Goal: Information Seeking & Learning: Compare options

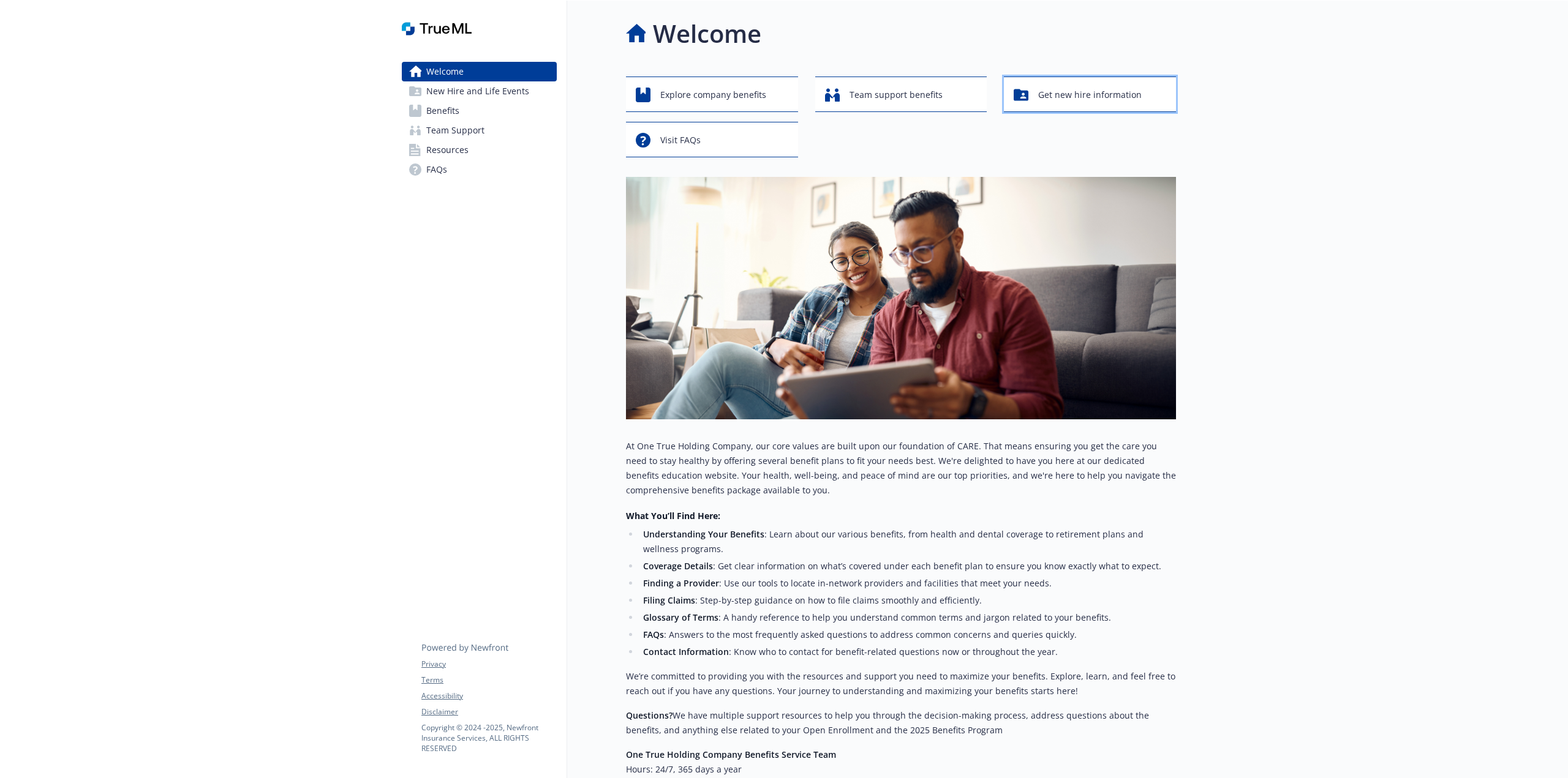
click at [1111, 97] on span "Get new hire information" at bounding box center [1090, 95] width 103 height 23
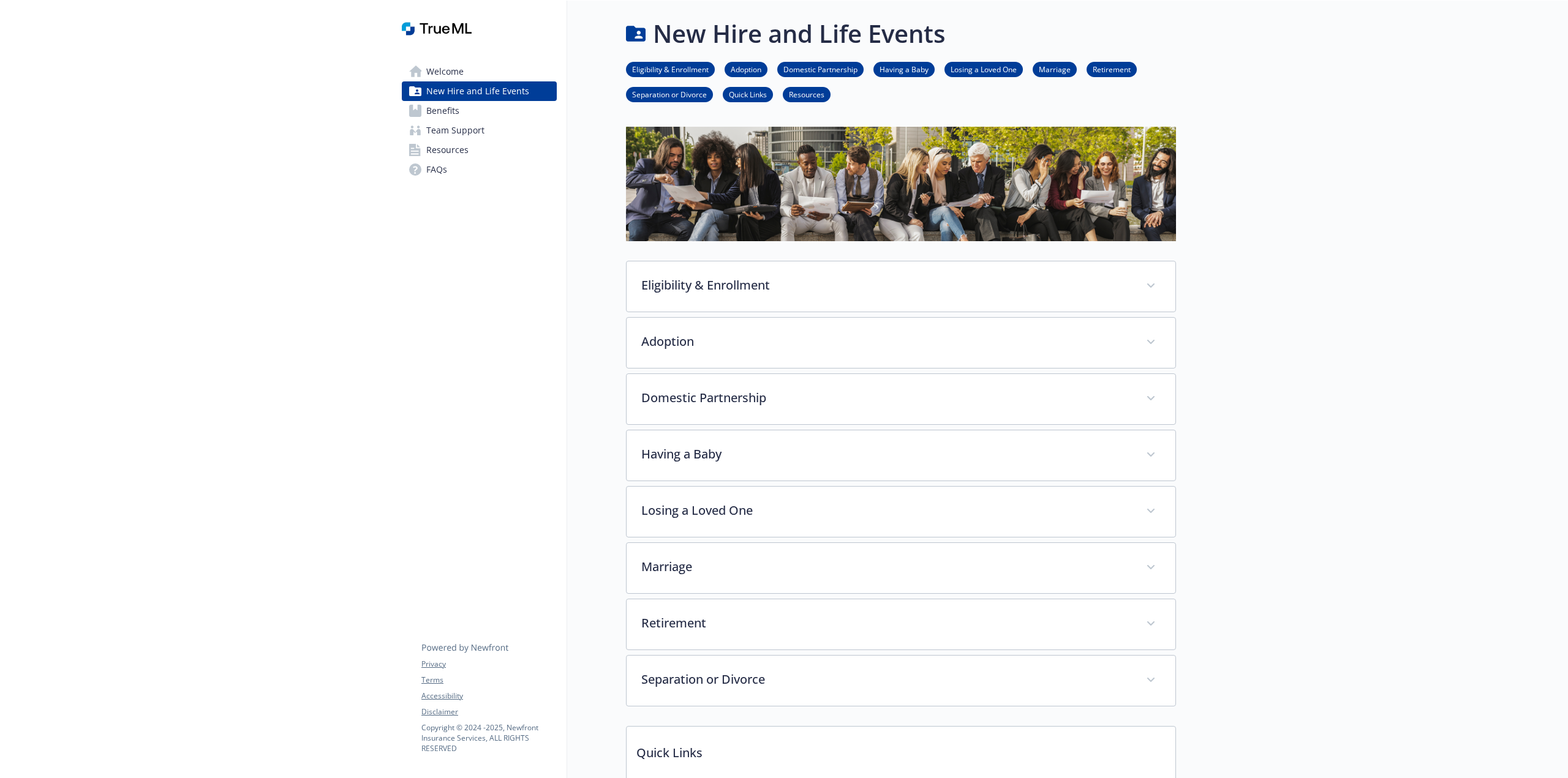
click at [469, 114] on link "Benefits" at bounding box center [480, 111] width 155 height 20
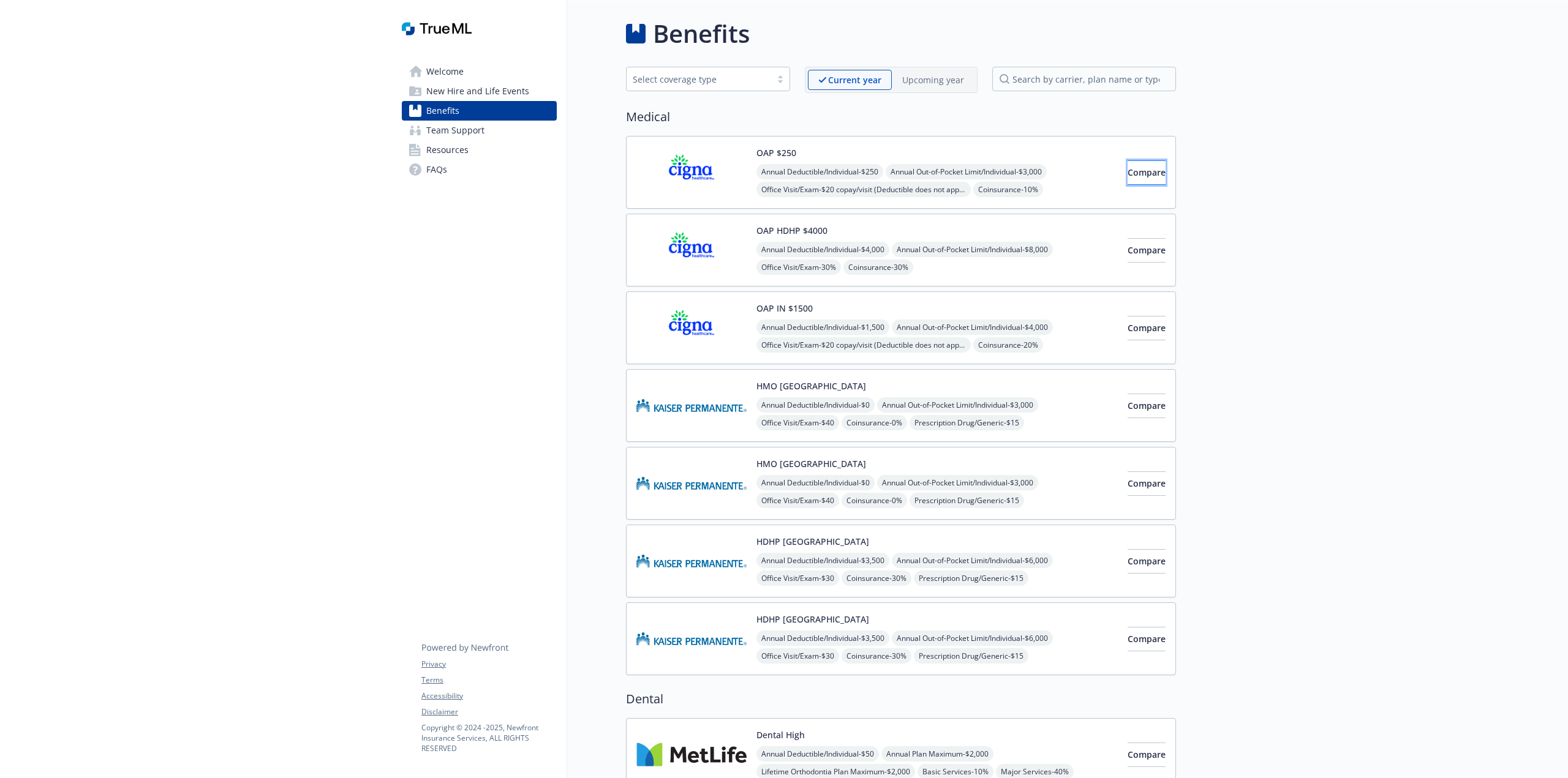
click at [1128, 173] on span "Compare" at bounding box center [1147, 172] width 38 height 12
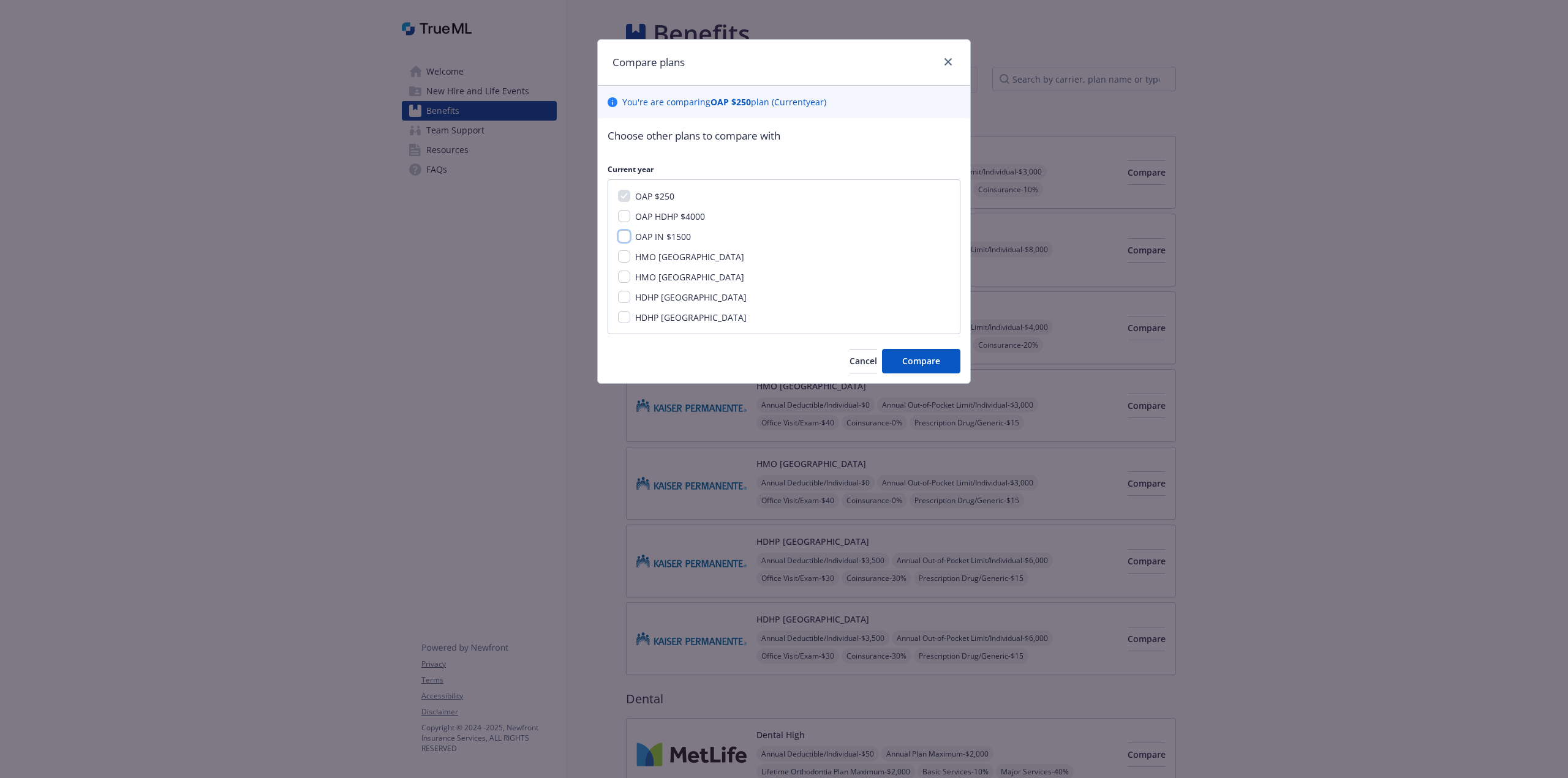
click at [618, 236] on input "OAP IN $1500" at bounding box center [624, 236] width 13 height 12
checkbox input "true"
click at [939, 356] on span "Compare" at bounding box center [921, 361] width 38 height 12
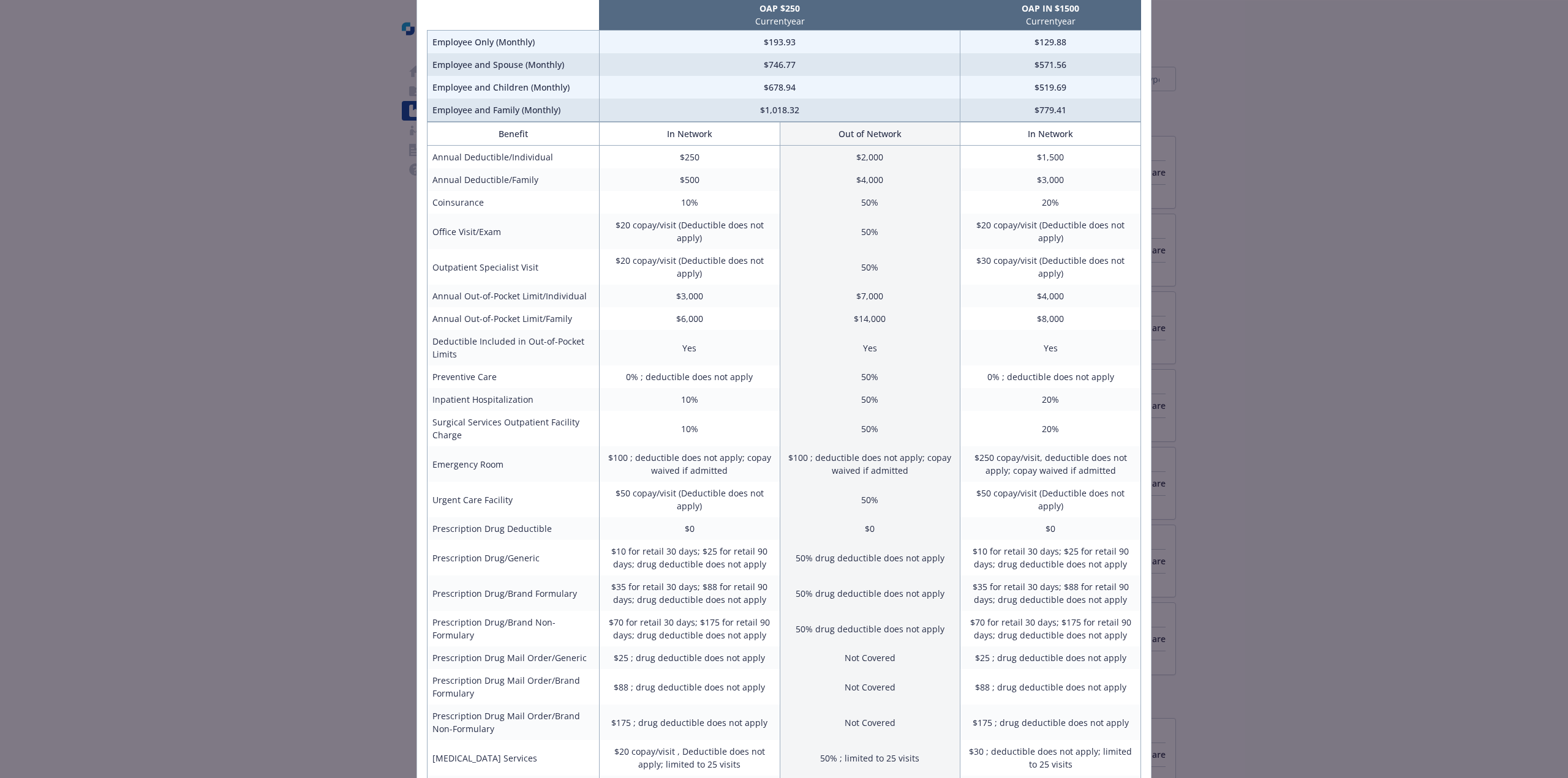
scroll to position [180, 0]
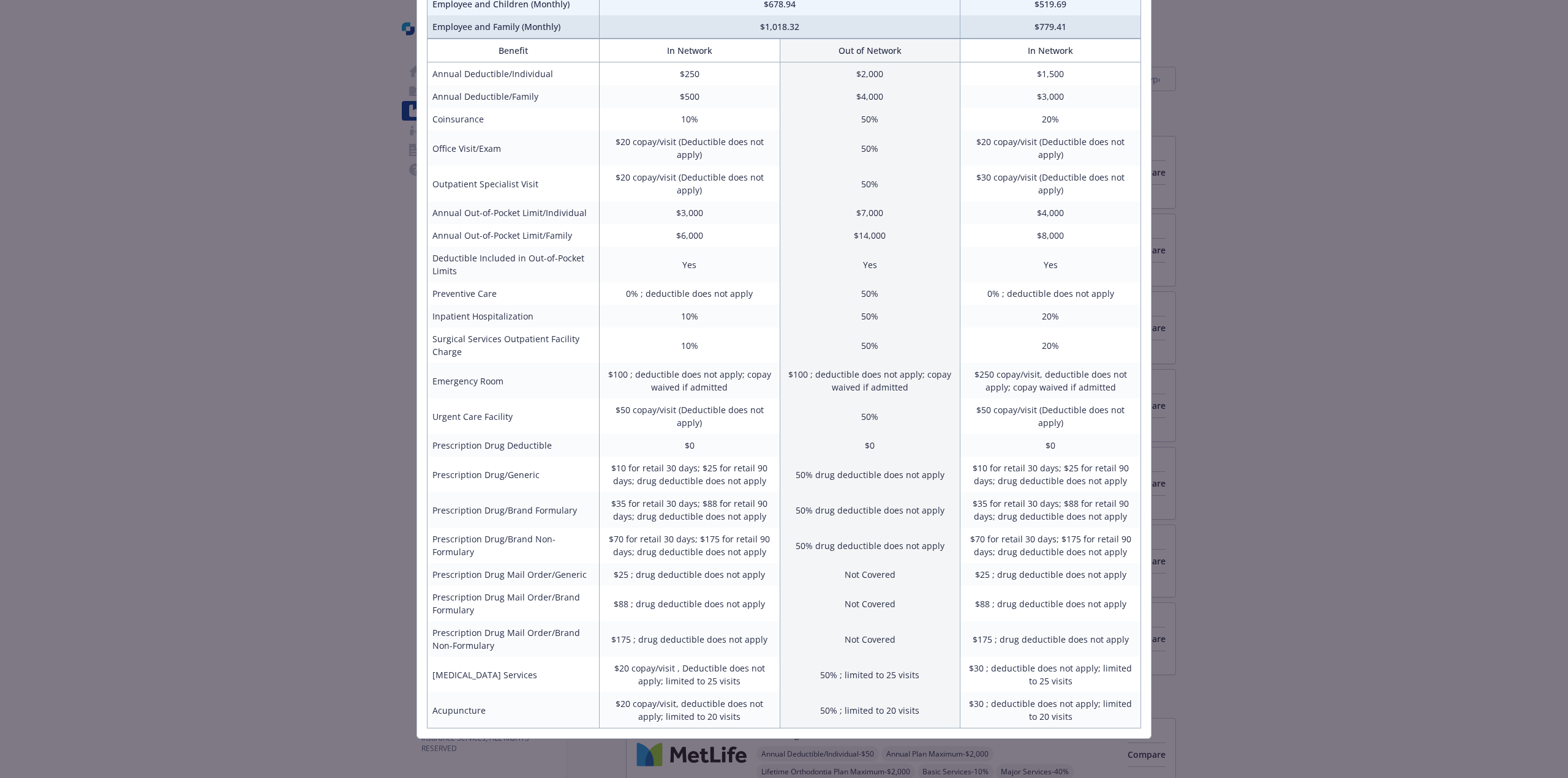
click at [1221, 235] on div "Benefits Info OAP $250 Current year OAP IN $1500 Current year Employee Only (Mo…" at bounding box center [784, 389] width 1568 height 778
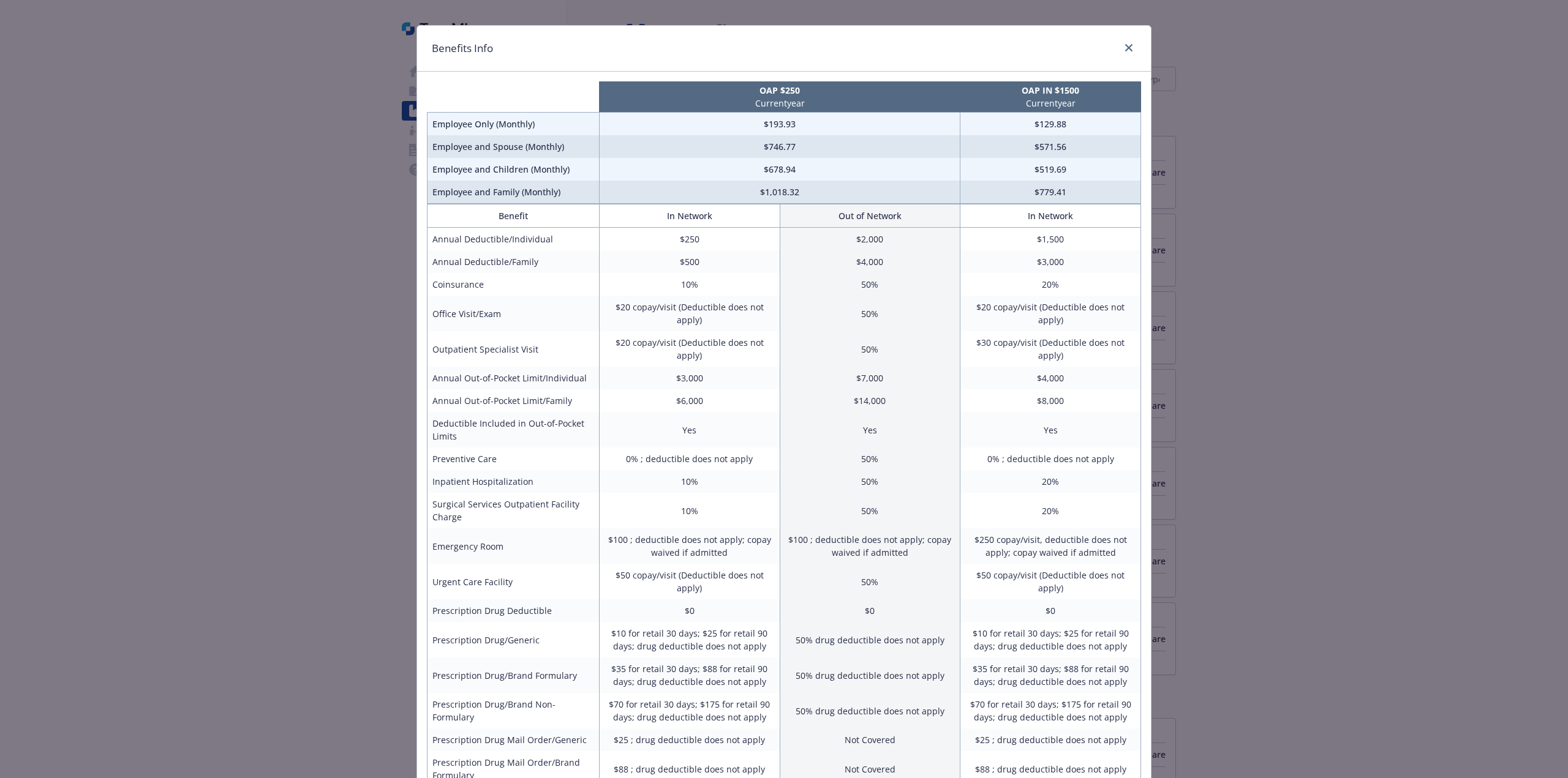
scroll to position [0, 0]
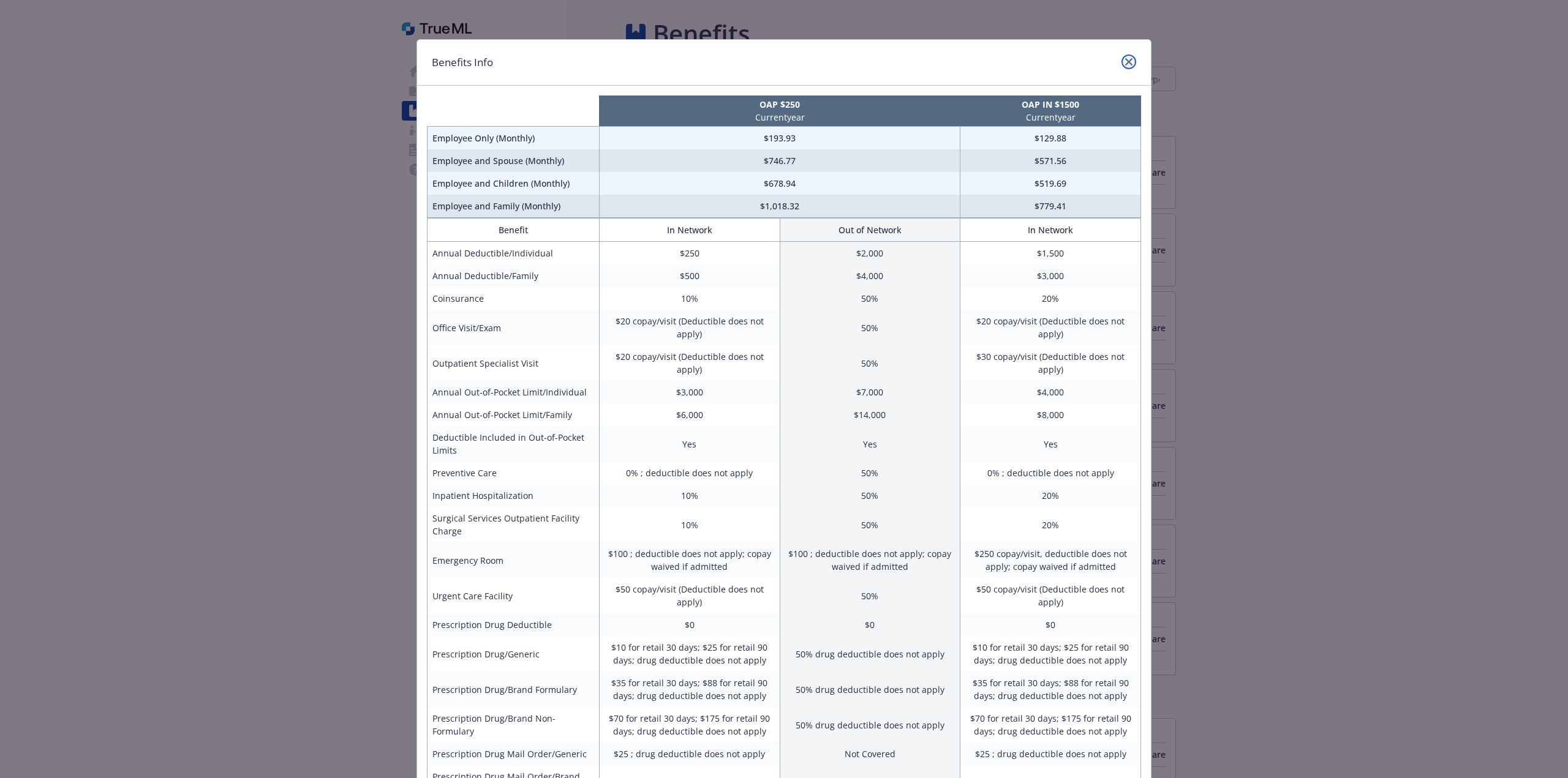
click at [1130, 63] on icon "close" at bounding box center [1128, 61] width 7 height 7
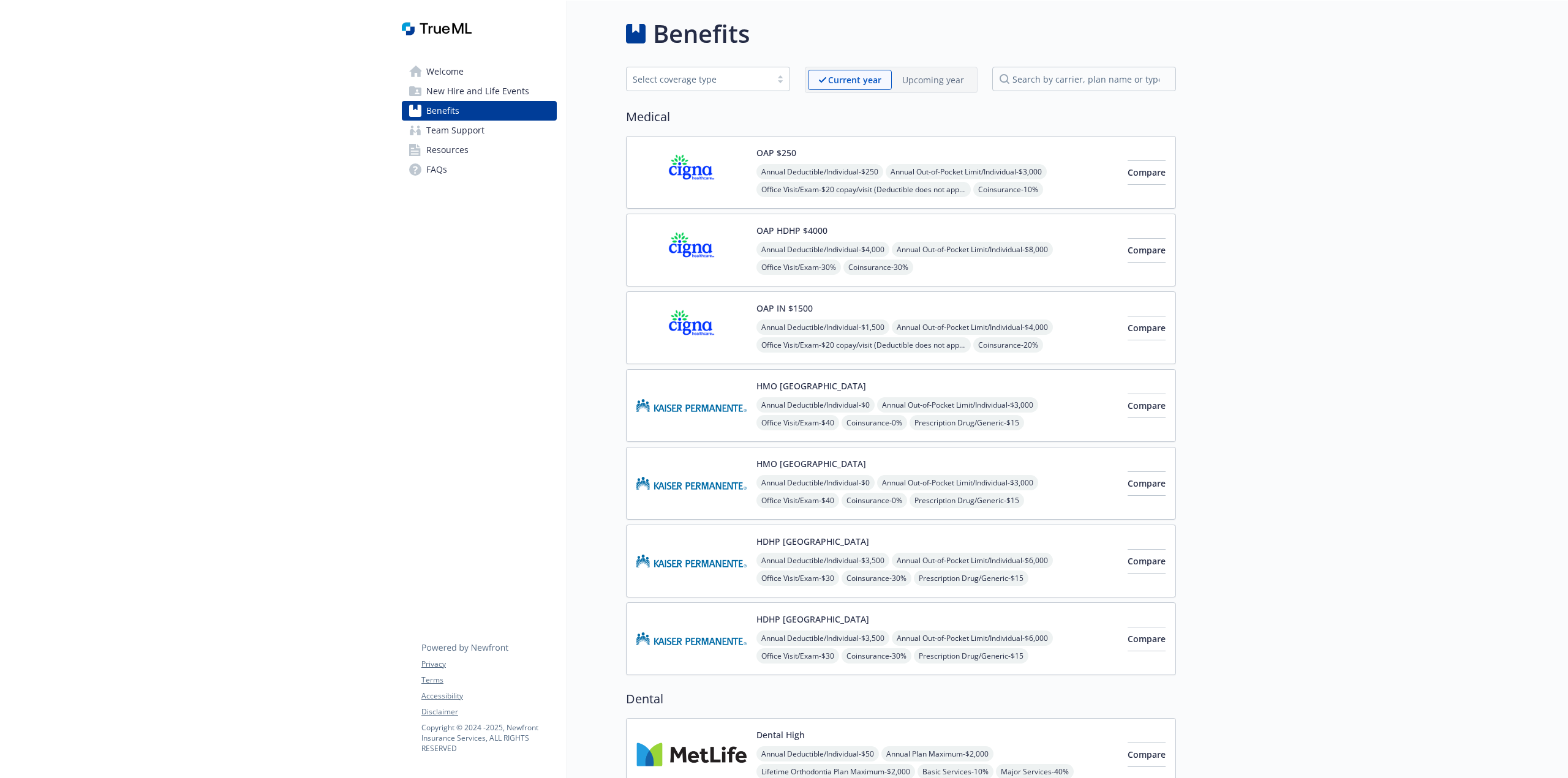
click at [1140, 174] on span "Compare" at bounding box center [1147, 172] width 38 height 12
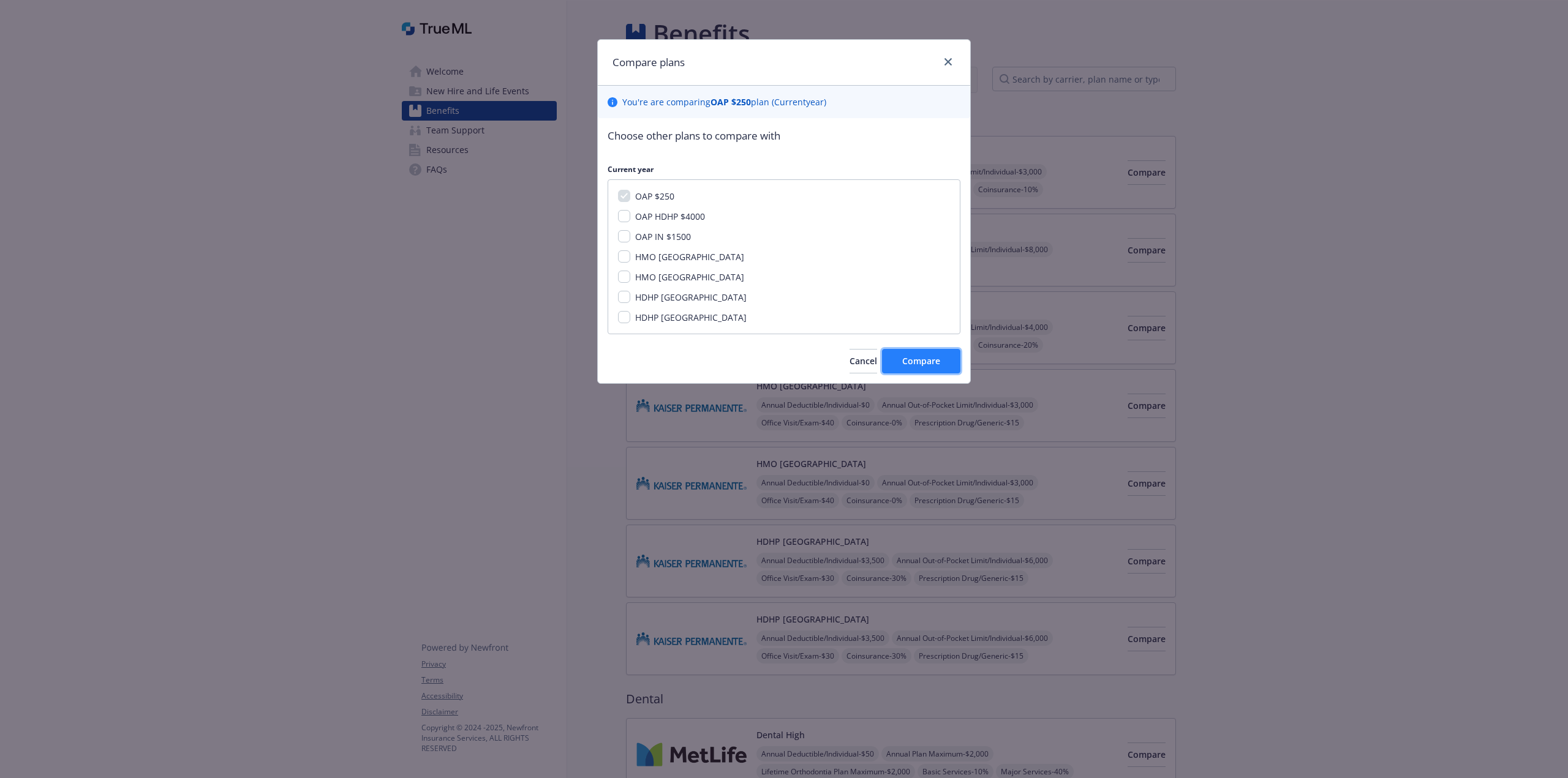
click at [924, 358] on span "Compare" at bounding box center [921, 361] width 38 height 12
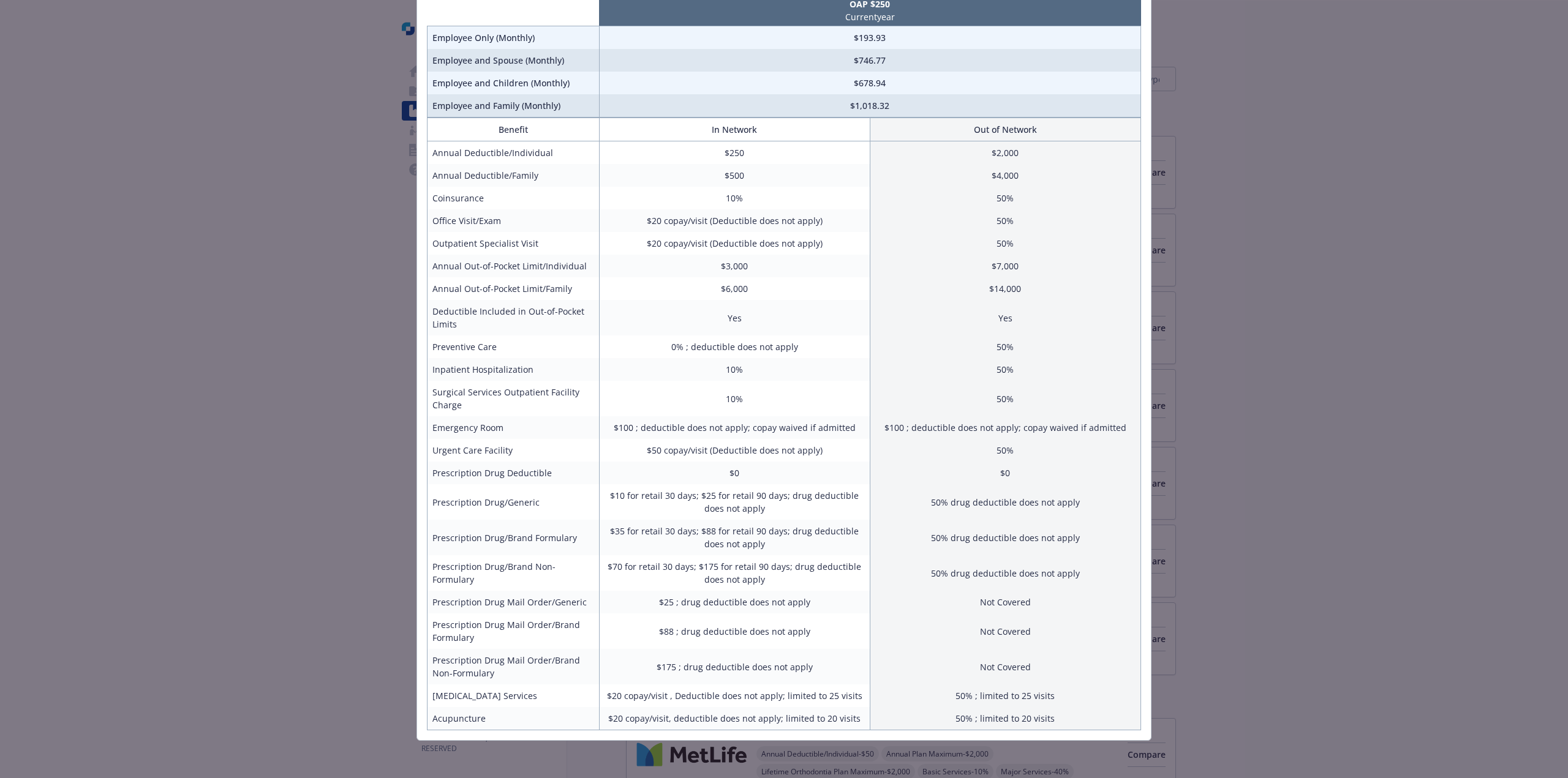
scroll to position [102, 0]
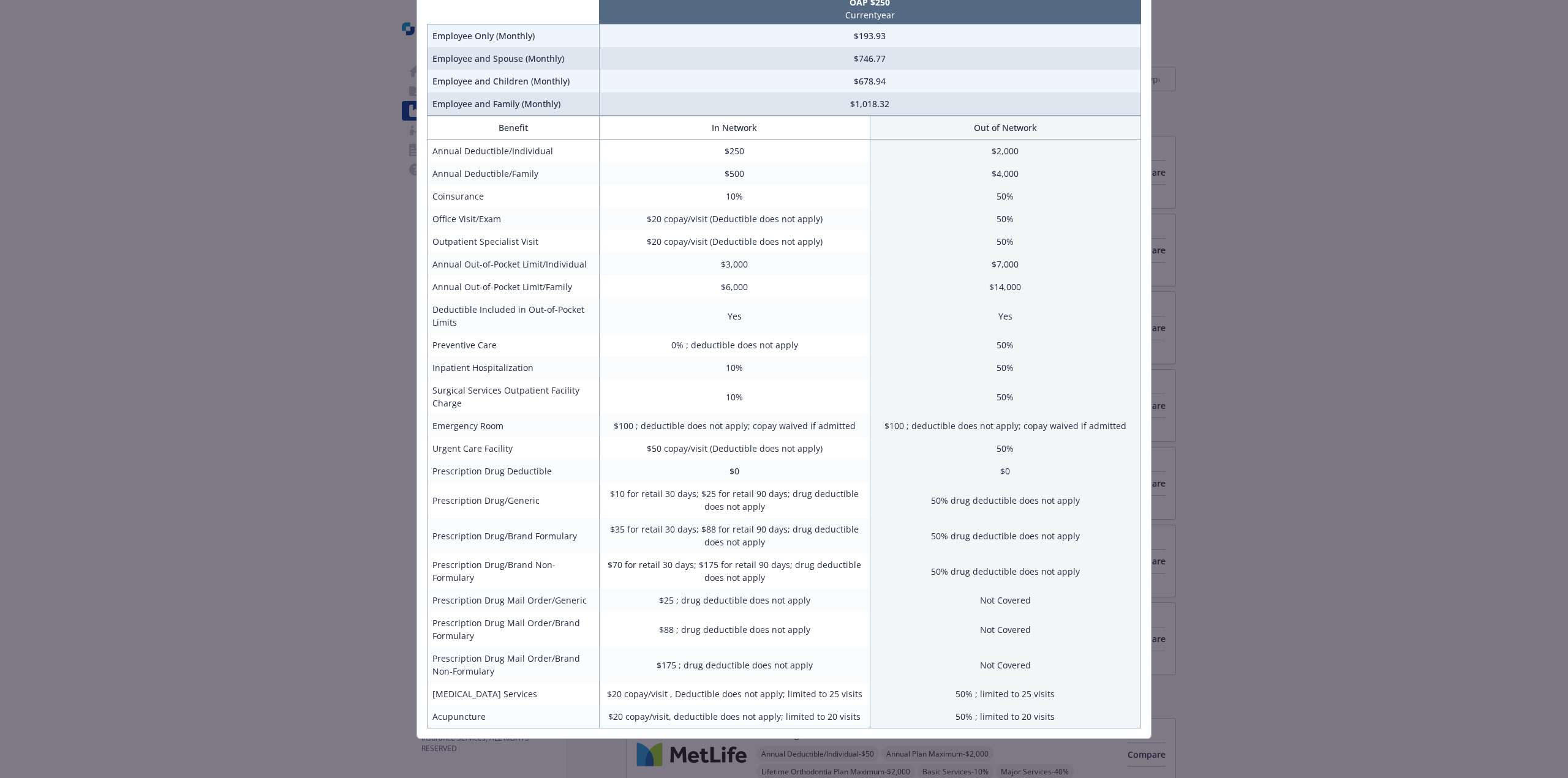
click at [1332, 180] on div "Benefits Info OAP $250 Current year Employee Only (Monthly) $193.93 Employee an…" at bounding box center [784, 389] width 1568 height 778
drag, startPoint x: 1284, startPoint y: 63, endPoint x: 1275, endPoint y: 75, distance: 15.0
click at [1283, 64] on div "Benefits Info OAP $250 Current year Employee Only (Monthly) $193.93 Employee an…" at bounding box center [784, 389] width 1568 height 778
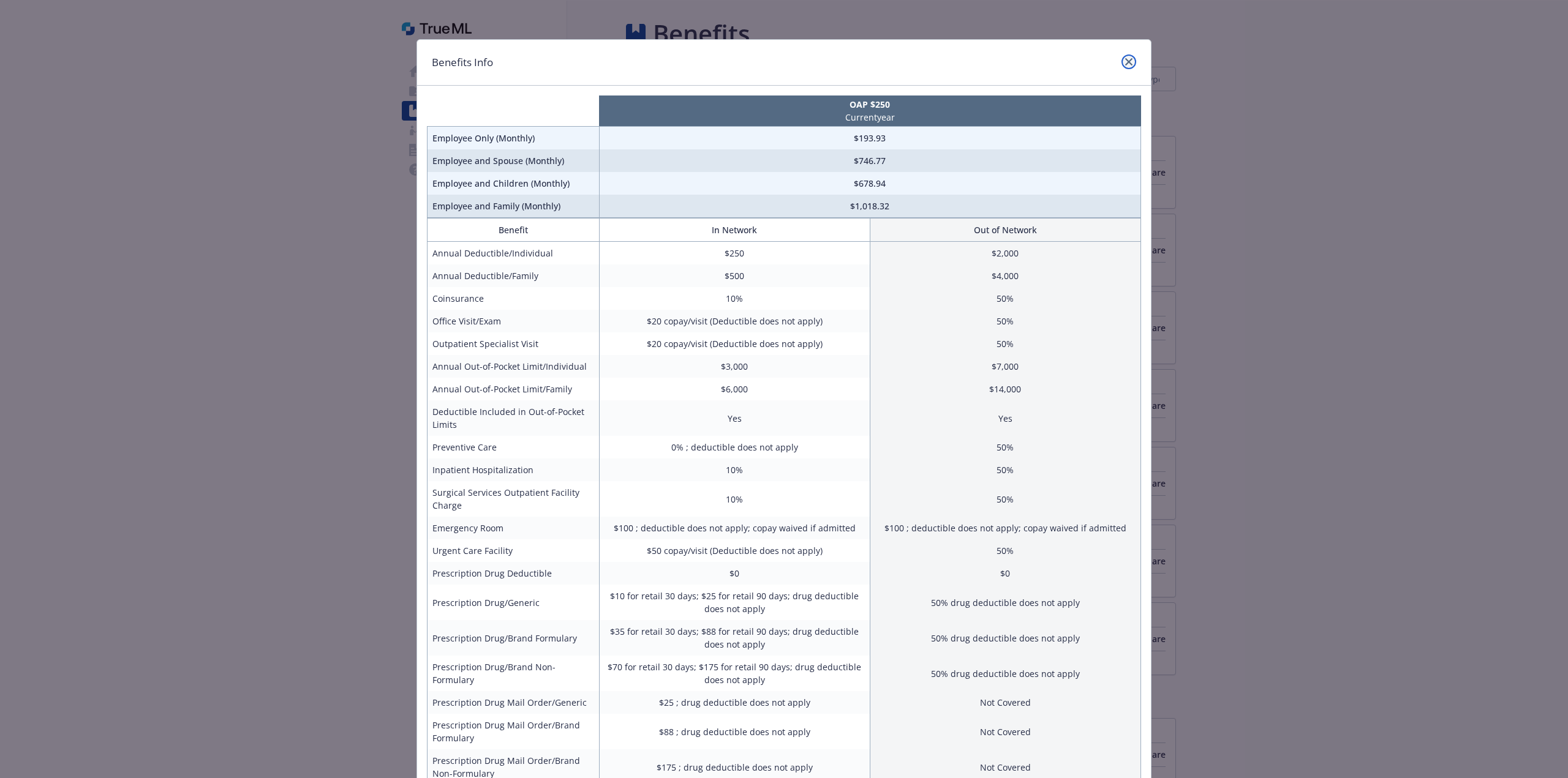
click at [1130, 58] on icon "close" at bounding box center [1128, 61] width 7 height 7
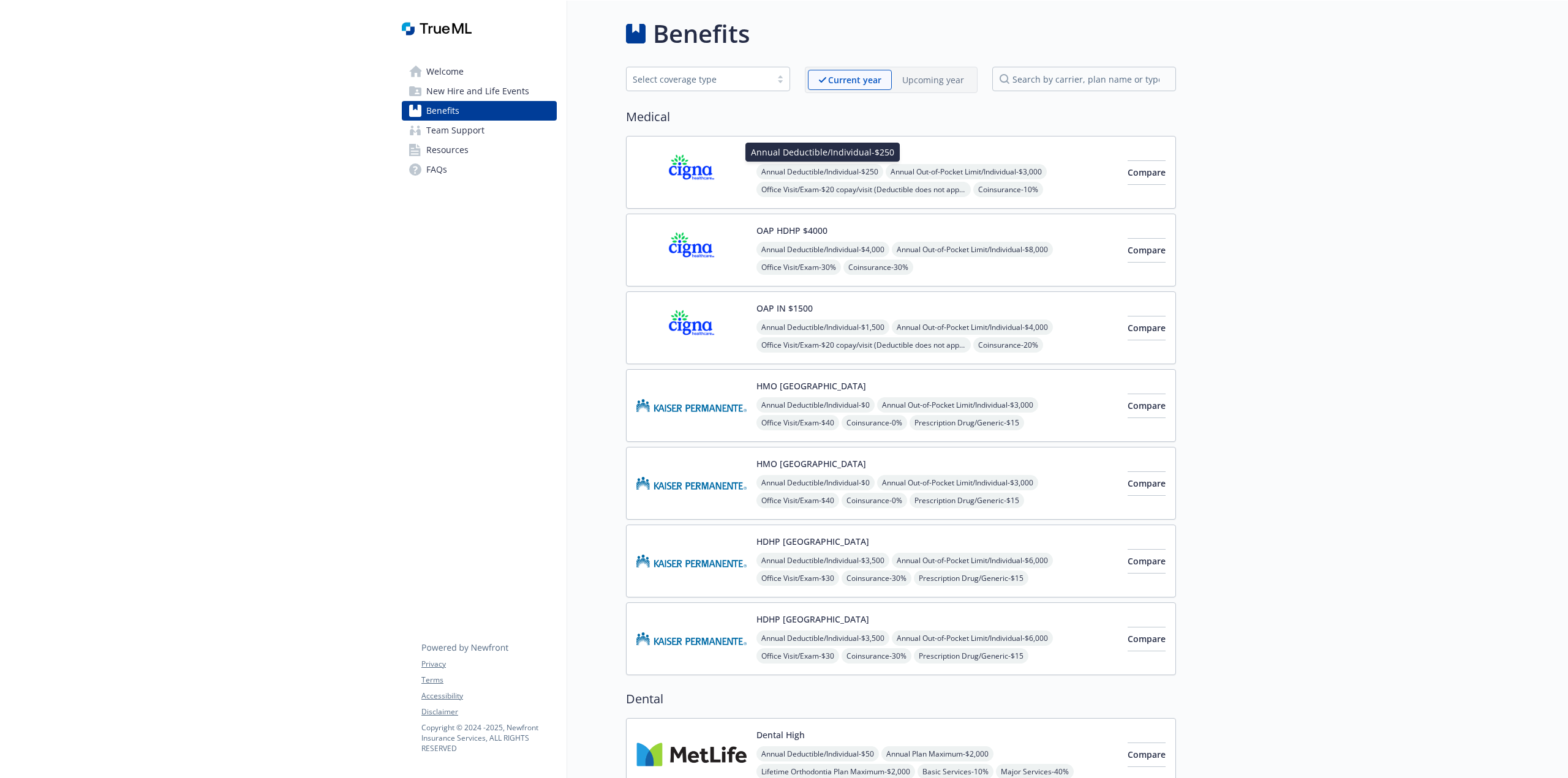
click at [828, 178] on span "Annual Deductible/Individual - $250" at bounding box center [820, 171] width 127 height 15
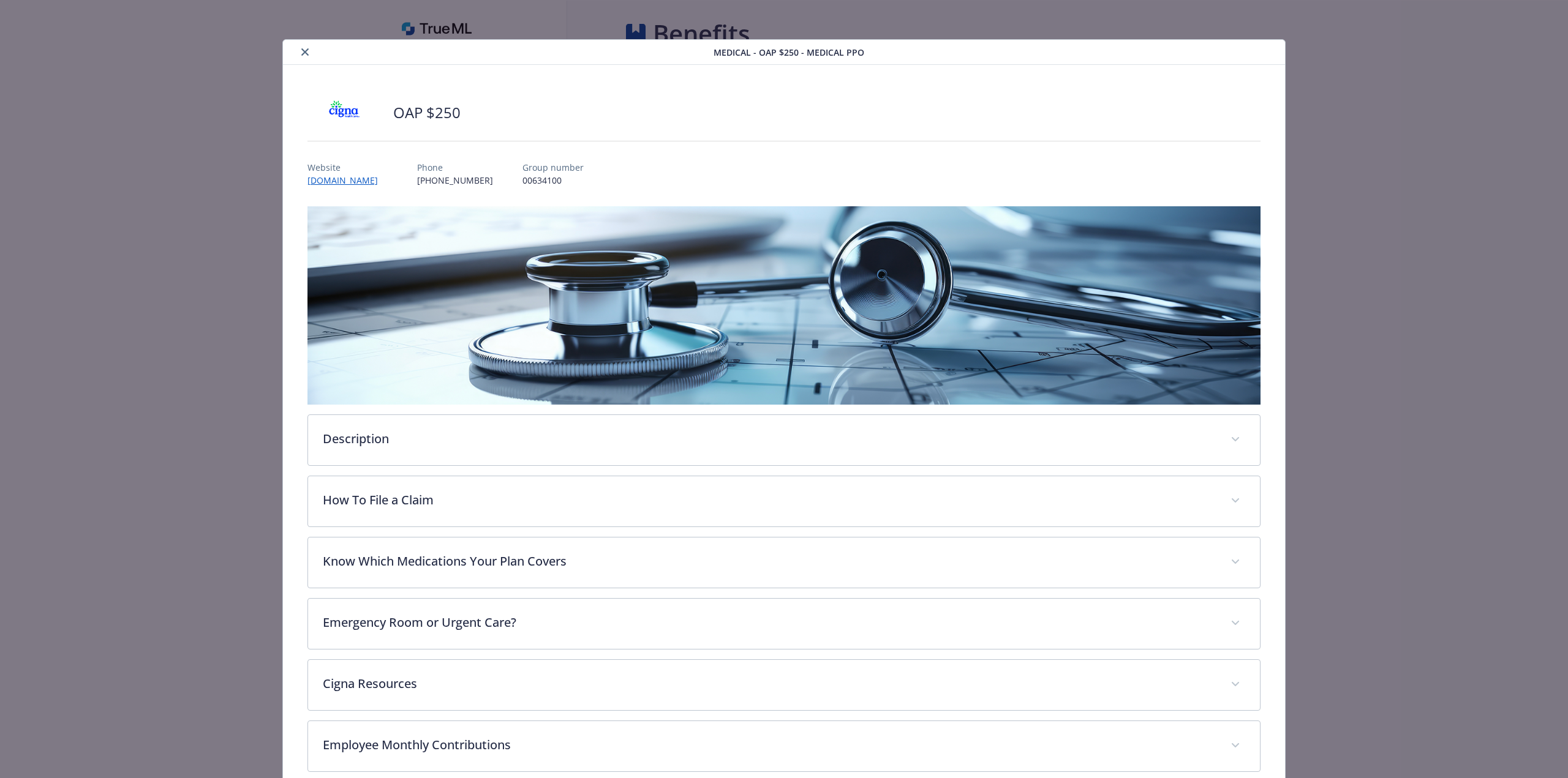
click at [306, 49] on icon "close" at bounding box center [305, 52] width 7 height 7
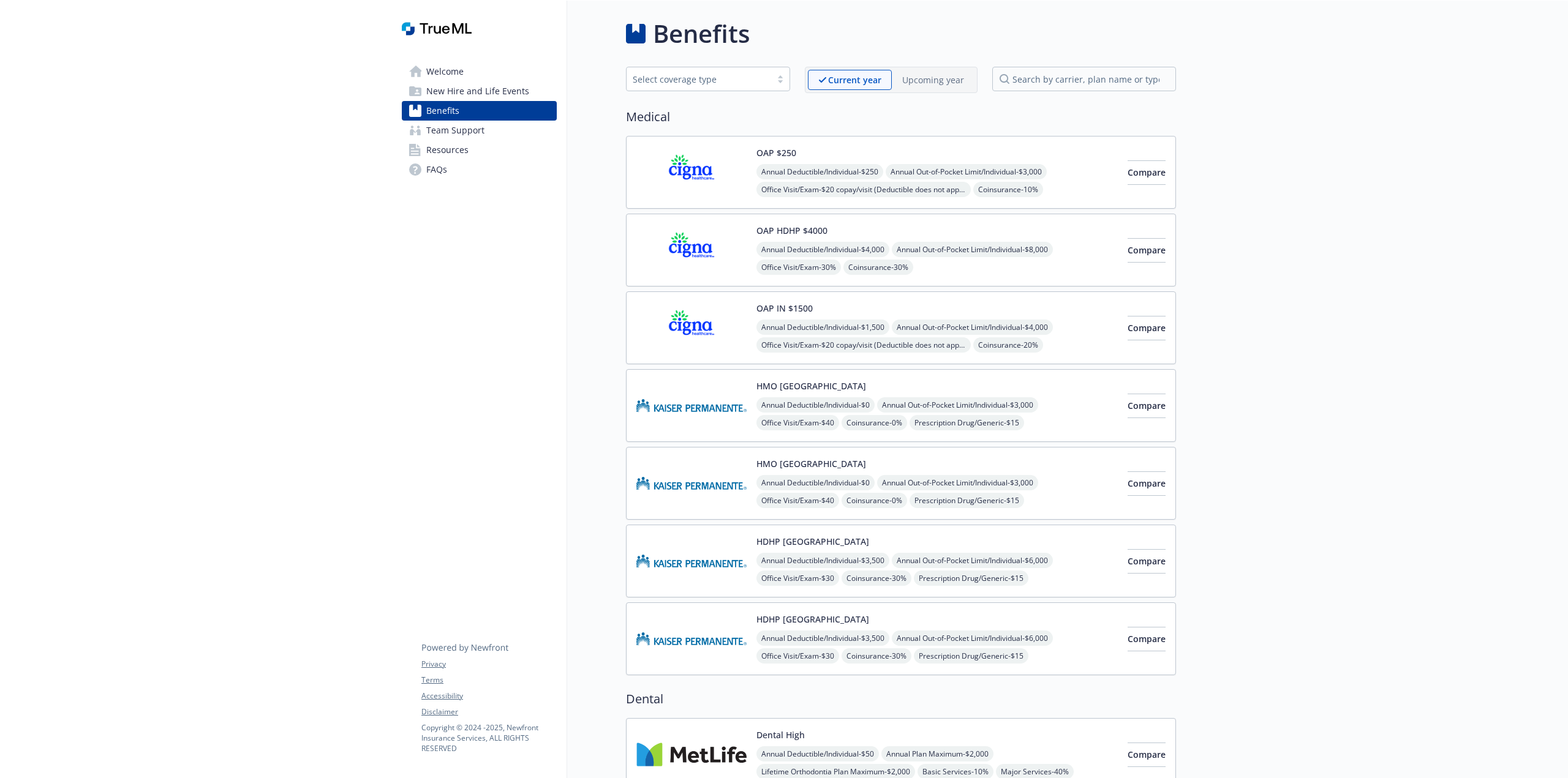
click at [926, 176] on span "Annual Out-of-Pocket Limit/Individual - $3,000" at bounding box center [966, 171] width 161 height 15
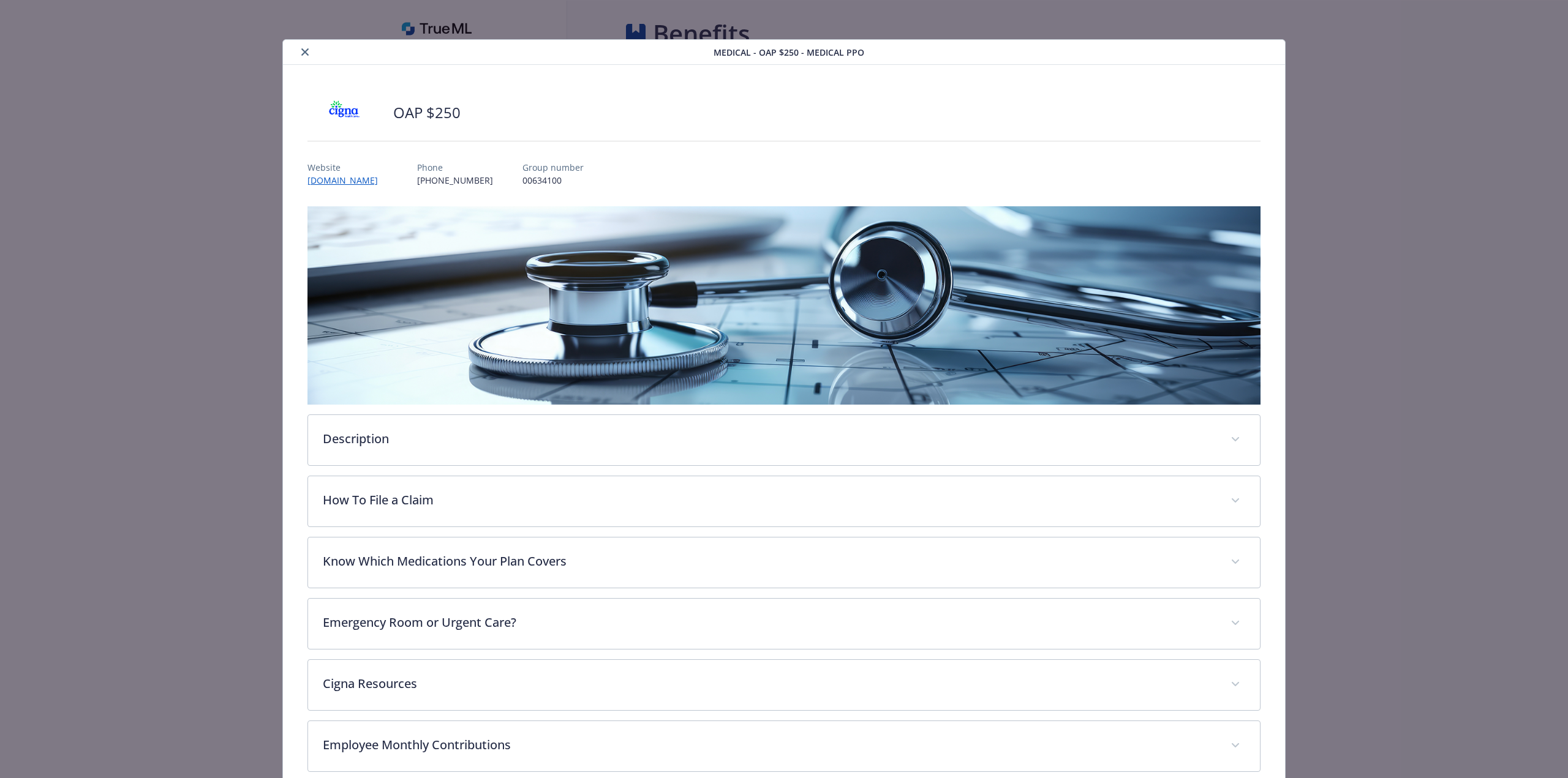
scroll to position [37, 0]
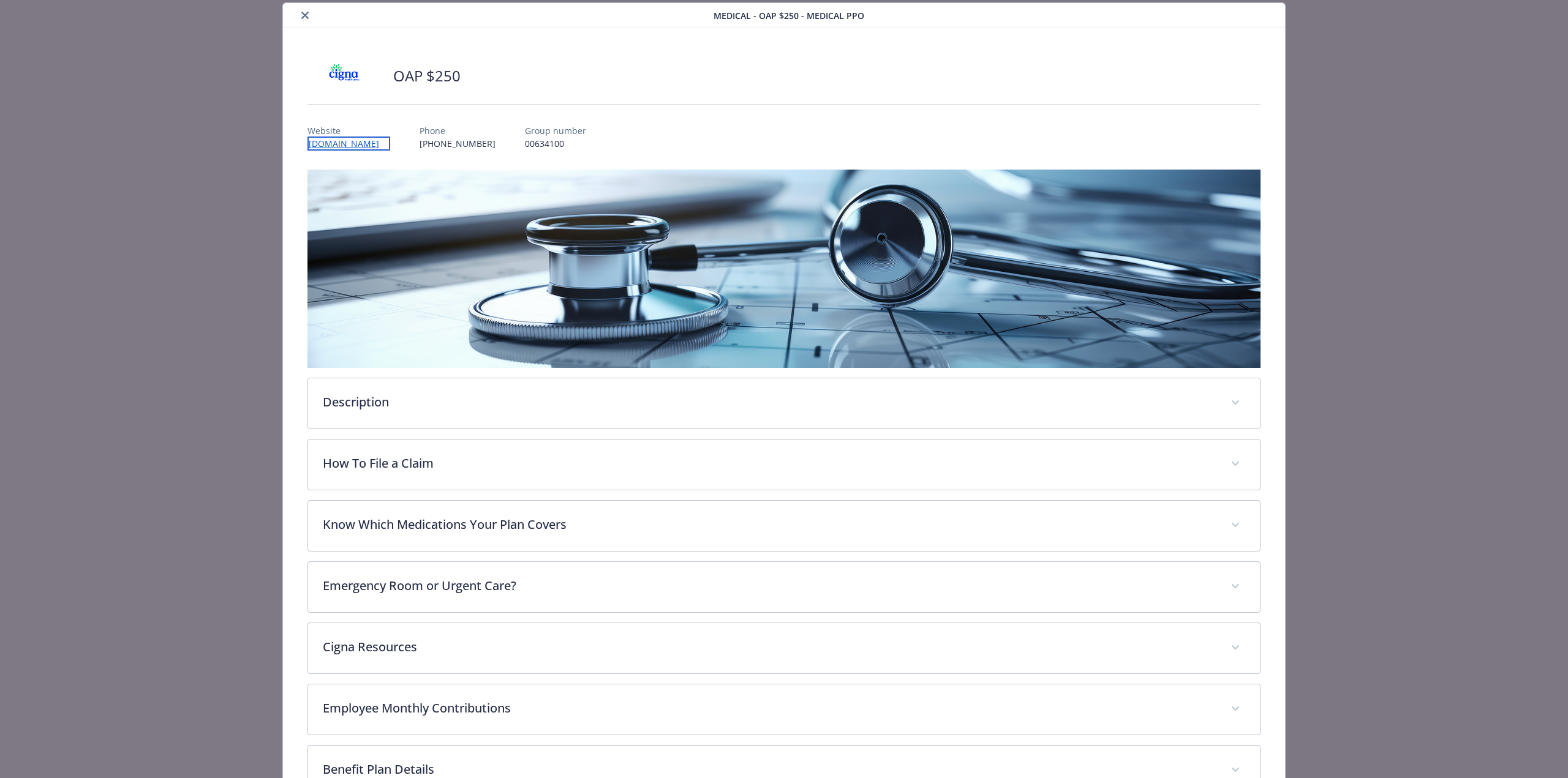
click at [349, 145] on link "[DOMAIN_NAME]" at bounding box center [349, 143] width 83 height 14
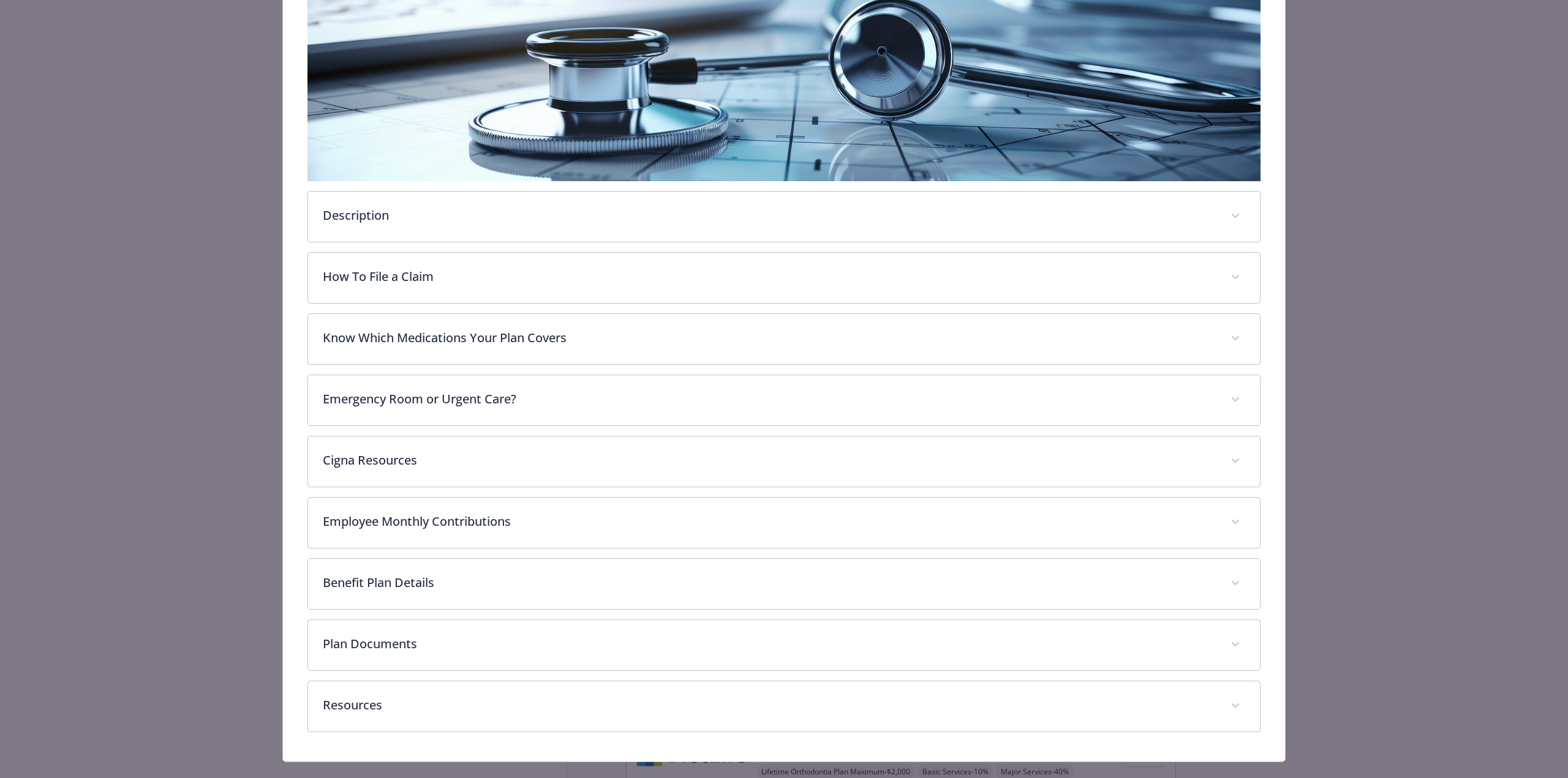
scroll to position [247, 0]
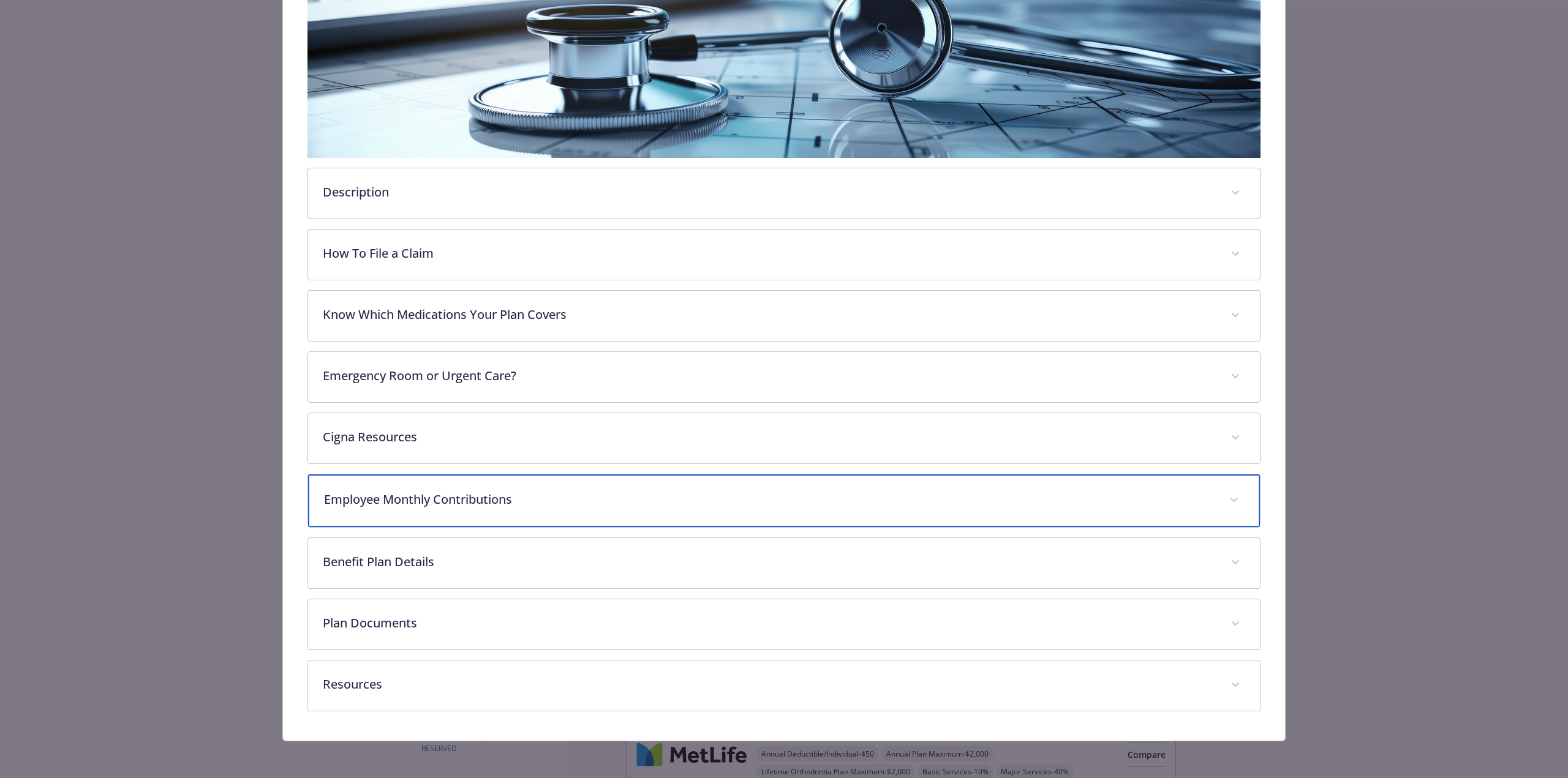
click at [569, 498] on p "Employee Monthly Contributions" at bounding box center [769, 500] width 890 height 18
